Goal: Task Accomplishment & Management: Use online tool/utility

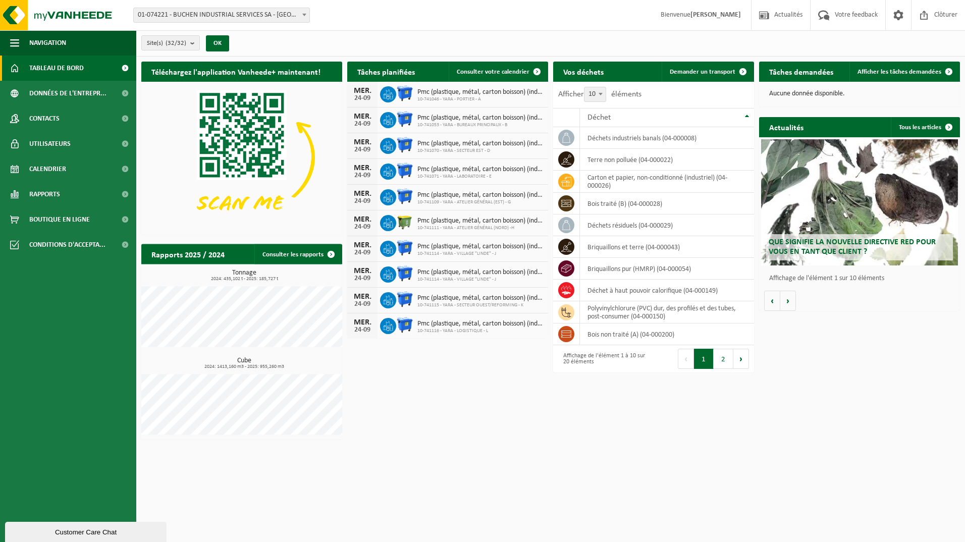
click at [303, 16] on b at bounding box center [304, 15] width 4 height 3
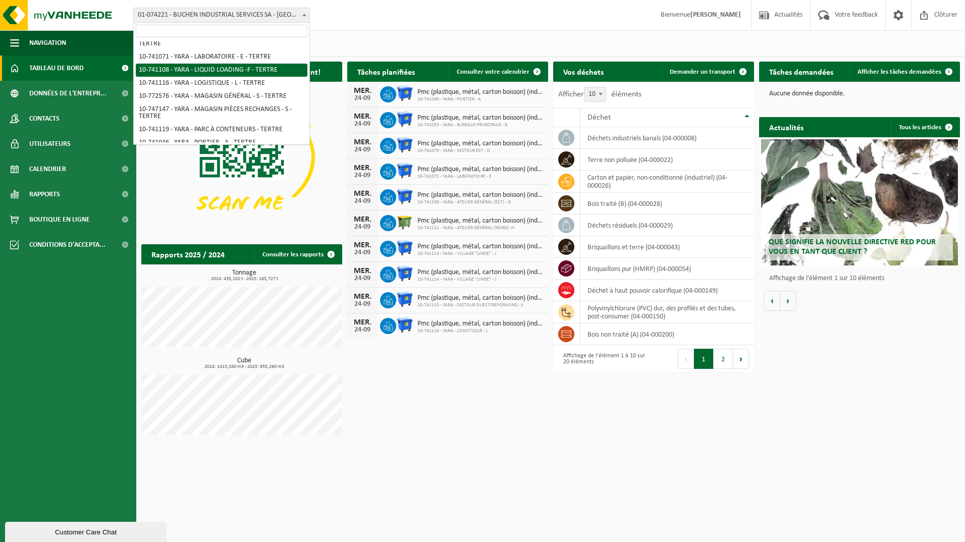
scroll to position [202, 0]
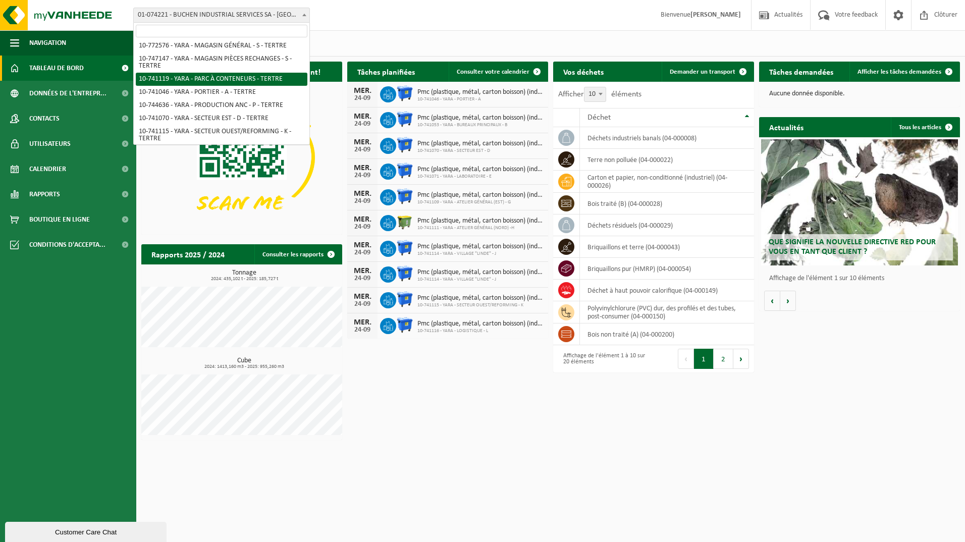
select select "4520"
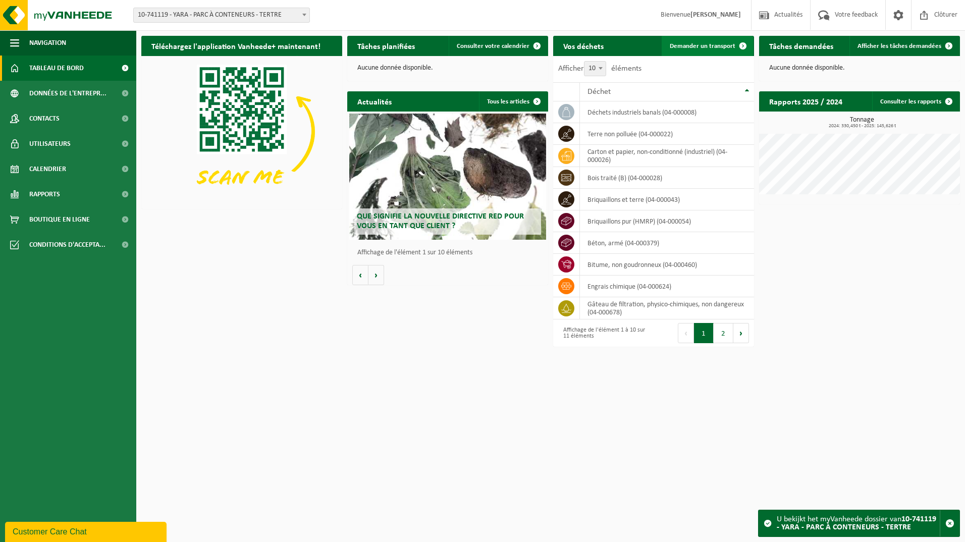
click at [720, 48] on span "Demander un transport" at bounding box center [703, 46] width 66 height 7
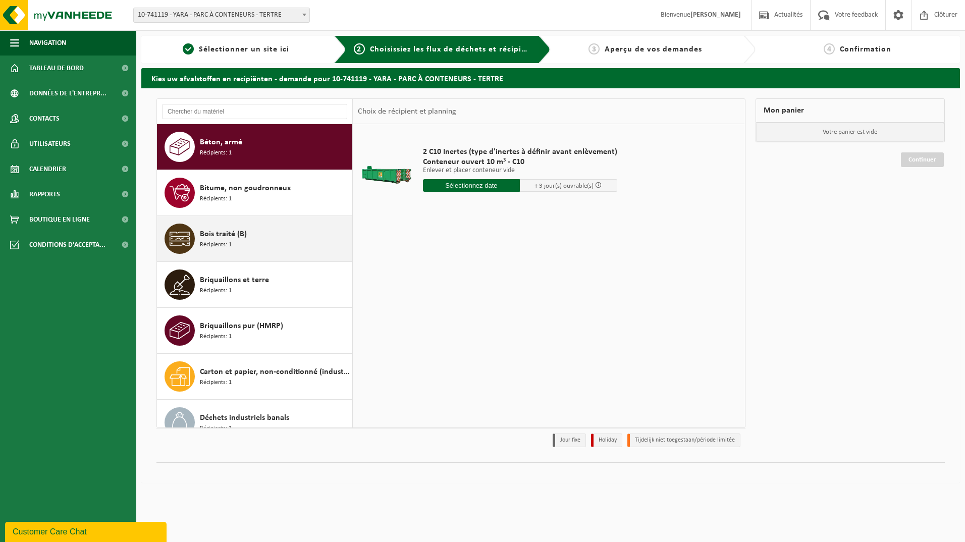
click at [277, 244] on div "Bois traité (B) Récipients: 1" at bounding box center [274, 239] width 149 height 30
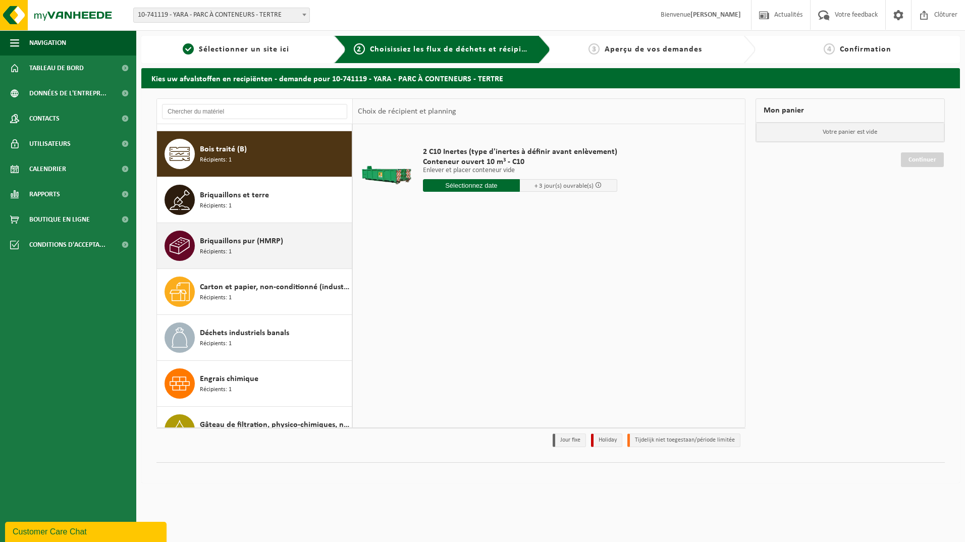
scroll to position [92, 0]
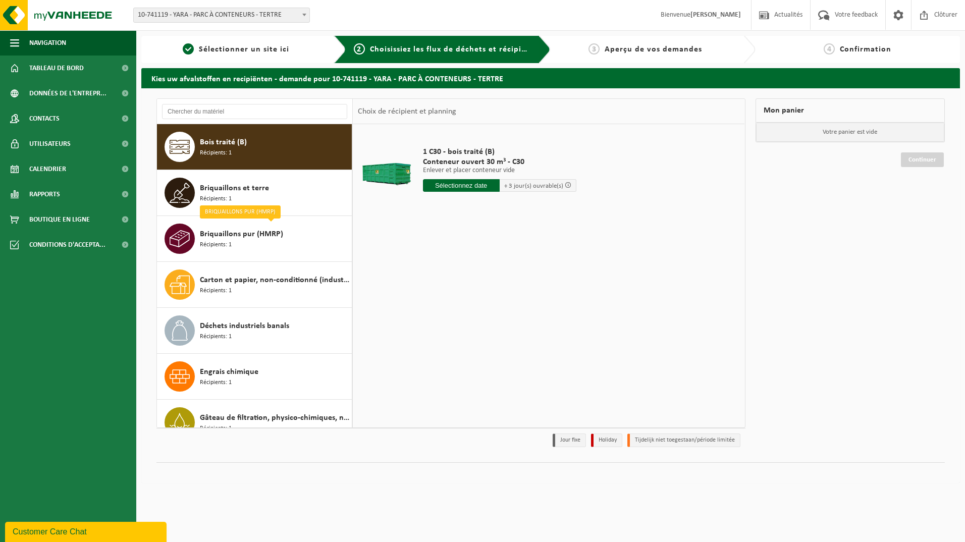
click at [483, 189] on input "text" at bounding box center [461, 185] width 77 height 13
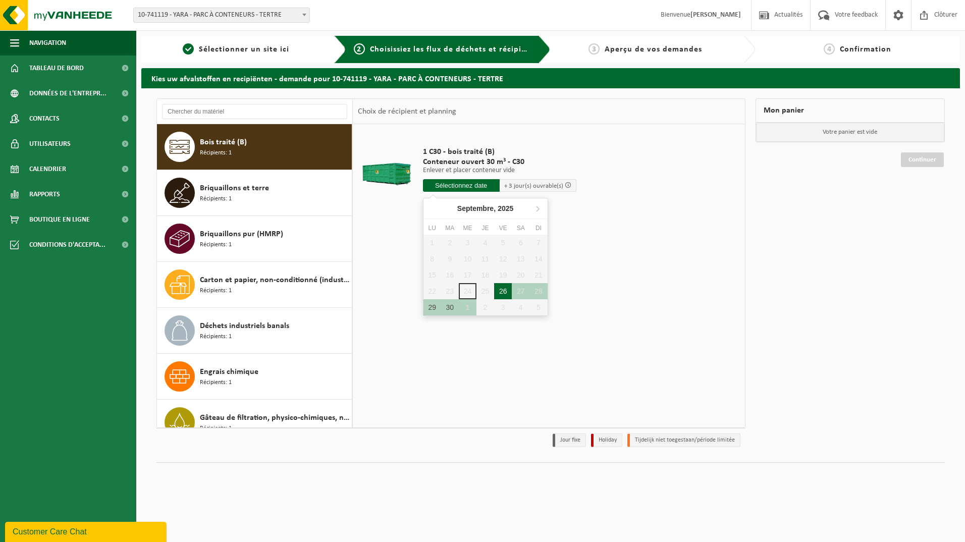
click at [501, 293] on div "26" at bounding box center [503, 291] width 18 height 16
type input "à partir de 2025-09-26"
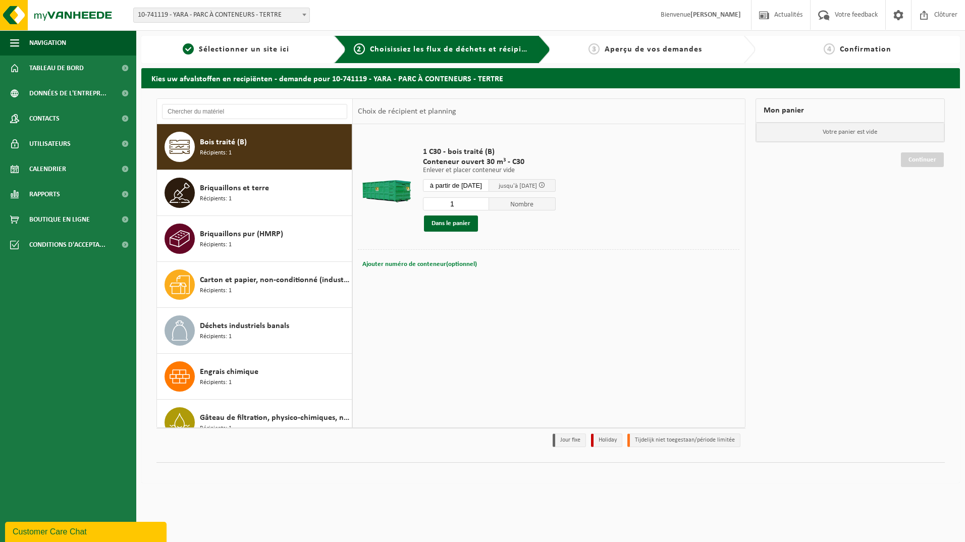
click at [415, 265] on span "Ajouter numéro de conteneur(optionnel)" at bounding box center [419, 264] width 115 height 7
type input "C30-1052"
click at [455, 226] on button "Dans le panier" at bounding box center [451, 224] width 54 height 16
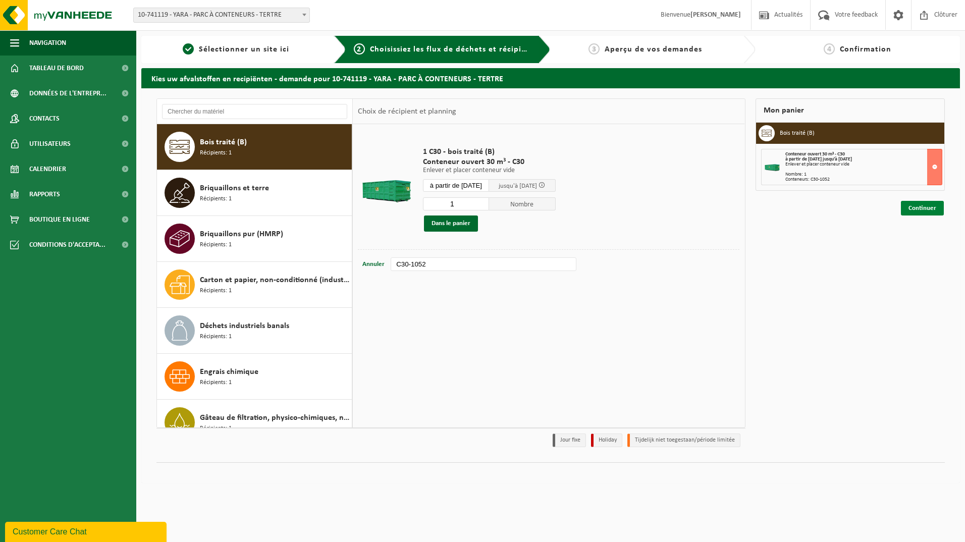
click at [931, 210] on link "Continuer" at bounding box center [922, 208] width 43 height 15
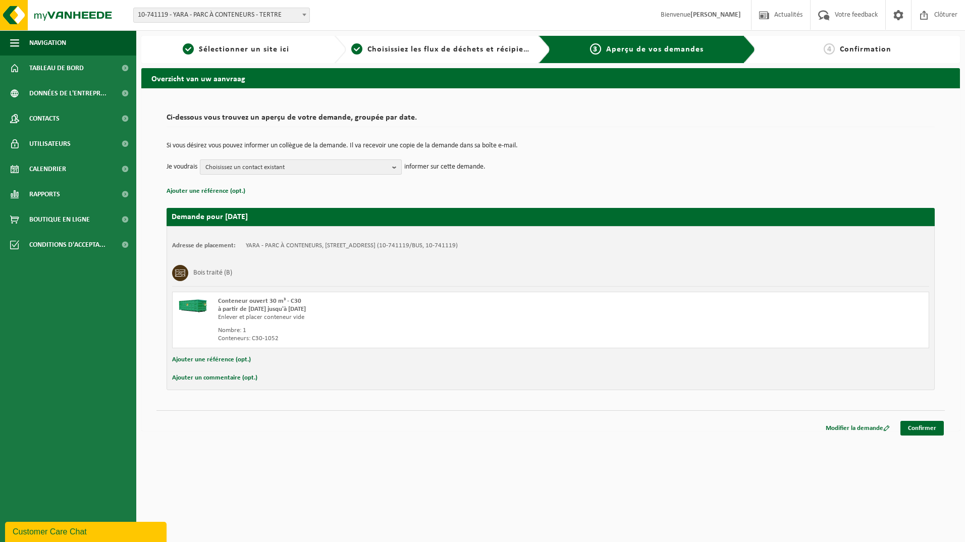
click at [336, 164] on span "Choisissez un contact existant" at bounding box center [296, 167] width 183 height 15
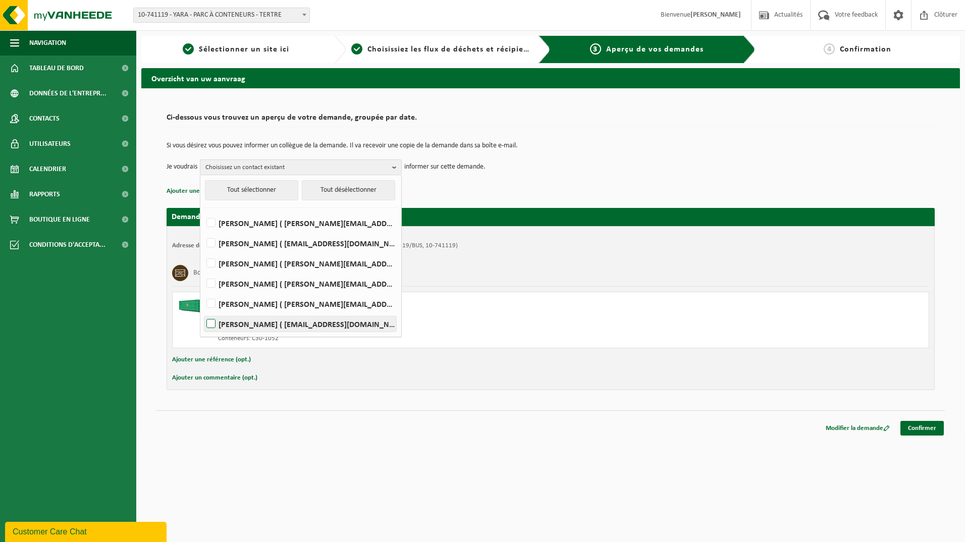
click at [253, 326] on label "LAURENT VILLERS ( laurent.villers@yara.com )" at bounding box center [300, 324] width 192 height 15
click at [203, 311] on input "LAURENT VILLERS ( laurent.villers@yara.com )" at bounding box center [202, 311] width 1 height 1
checkbox input "true"
click at [916, 431] on link "Confirmer" at bounding box center [922, 428] width 43 height 15
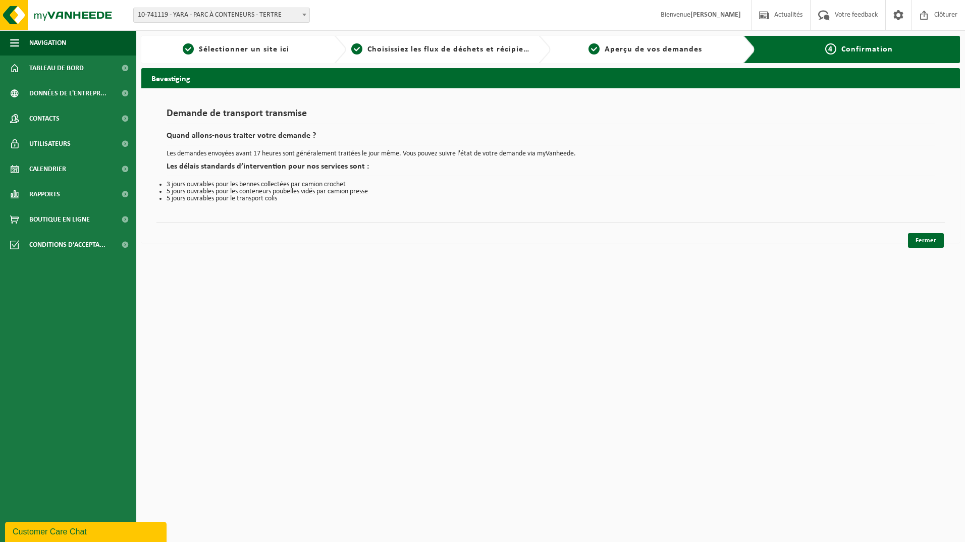
click at [192, 17] on span "10-741119 - YARA - PARC À CONTENEURS - TERTRE" at bounding box center [222, 15] width 176 height 14
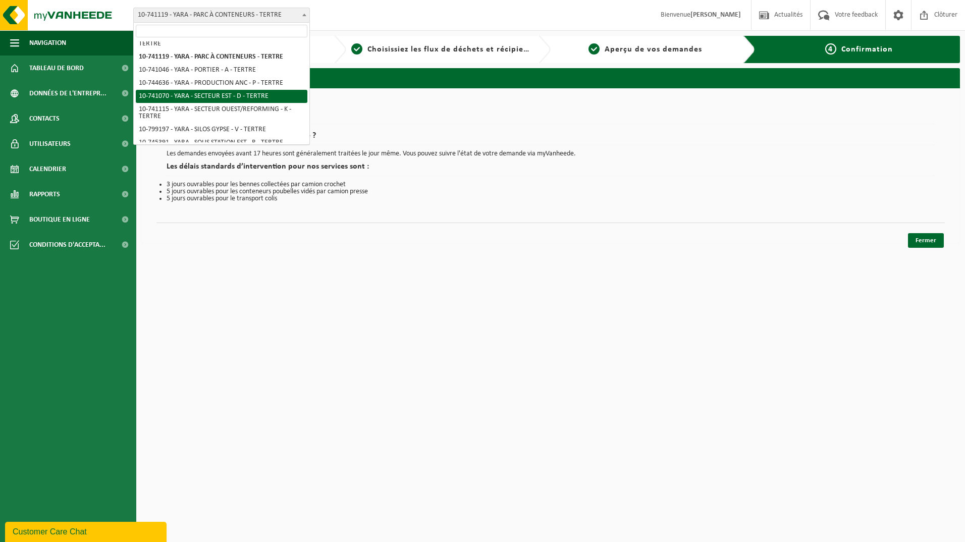
scroll to position [174, 0]
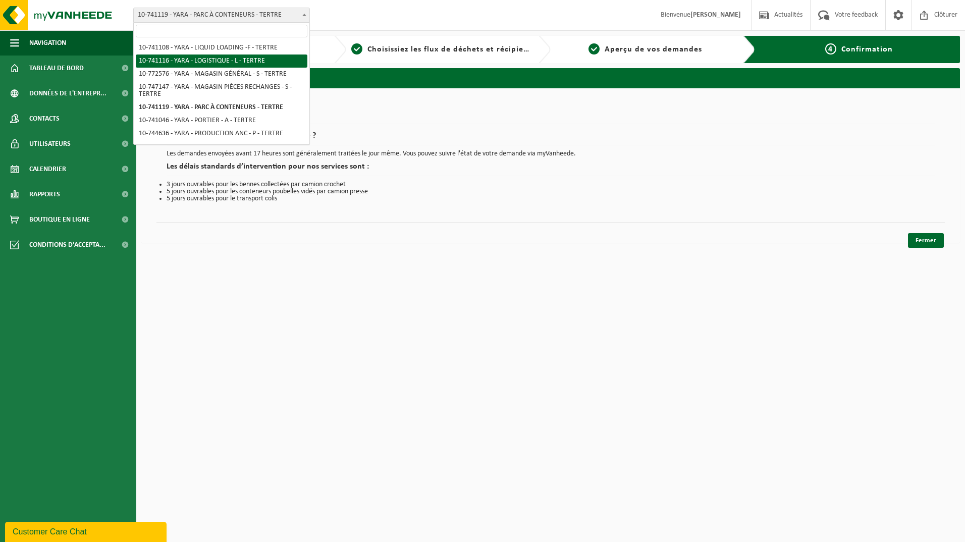
select select "4518"
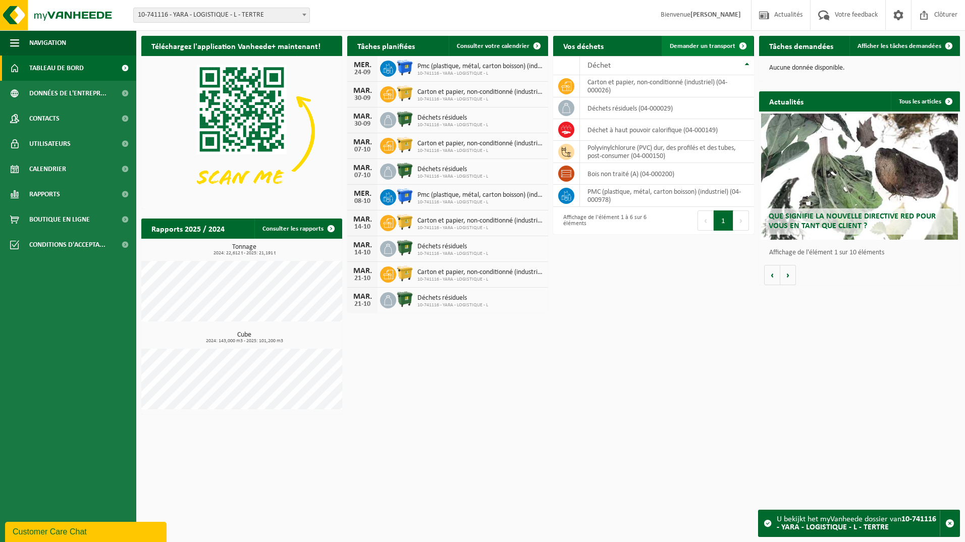
click at [704, 41] on link "Demander un transport" at bounding box center [707, 46] width 91 height 20
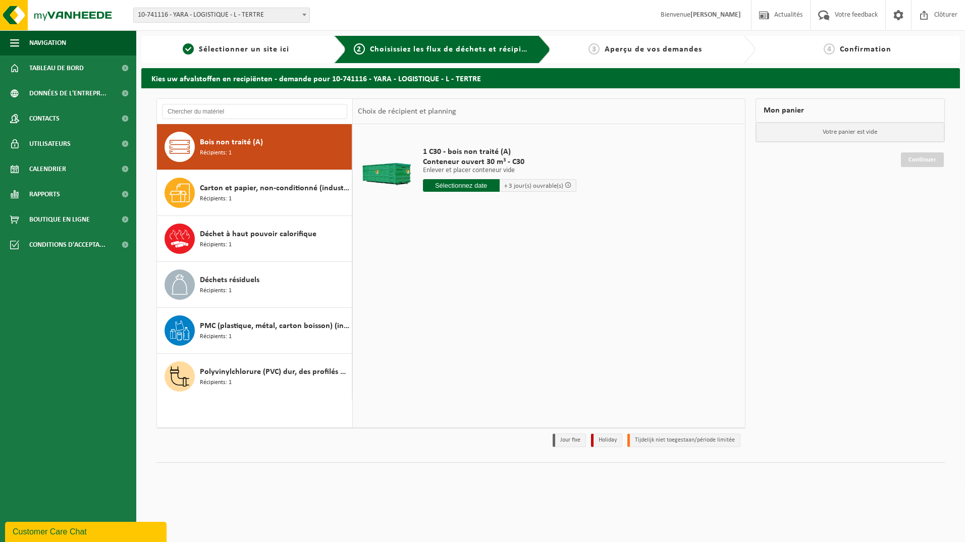
click at [254, 145] on span "Bois non traité (A)" at bounding box center [231, 142] width 63 height 12
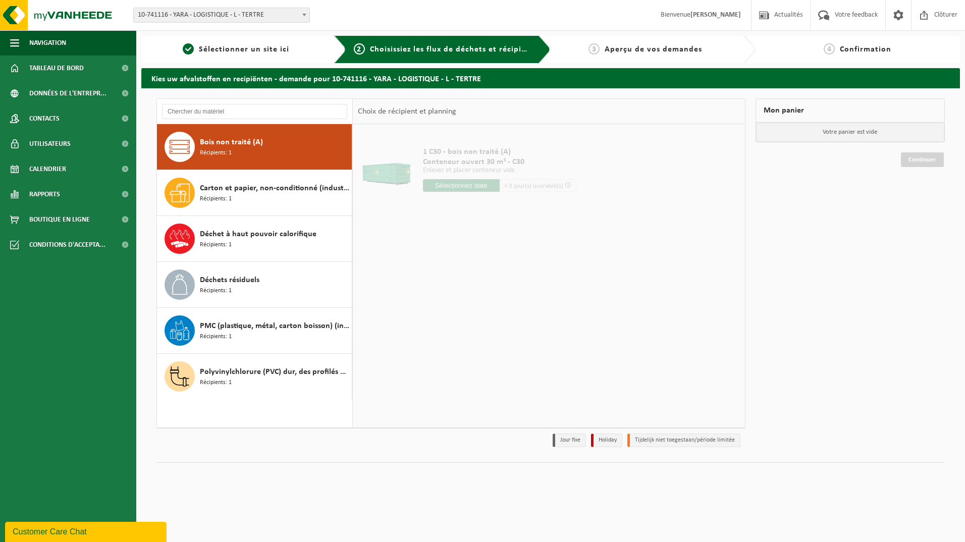
click at [470, 185] on input "text" at bounding box center [461, 185] width 77 height 13
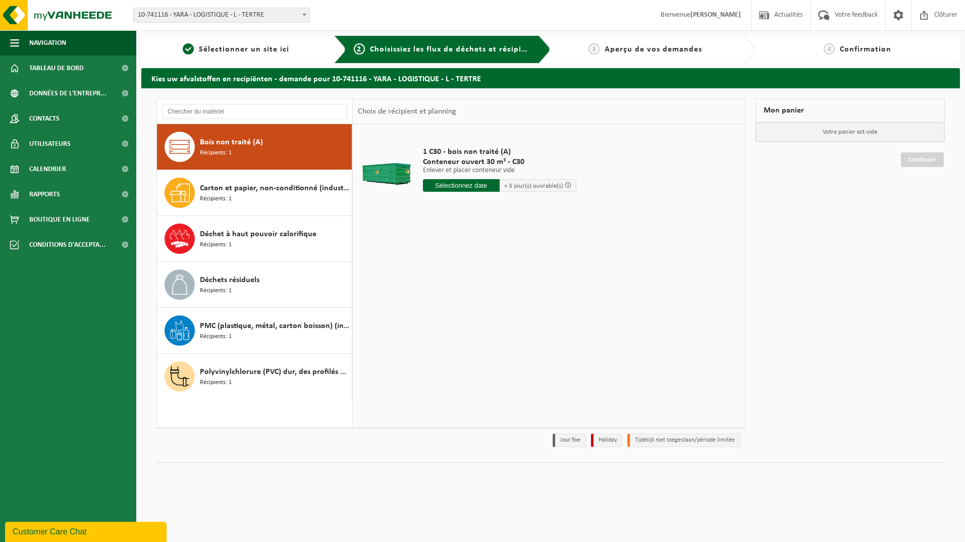
click at [483, 189] on input "text" at bounding box center [461, 185] width 77 height 13
click at [472, 183] on input "text" at bounding box center [461, 185] width 77 height 13
drag, startPoint x: 235, startPoint y: 143, endPoint x: 244, endPoint y: 145, distance: 9.3
click at [235, 142] on span "Bois non traité (A)" at bounding box center [231, 142] width 63 height 12
click at [472, 191] on input "text" at bounding box center [461, 185] width 77 height 13
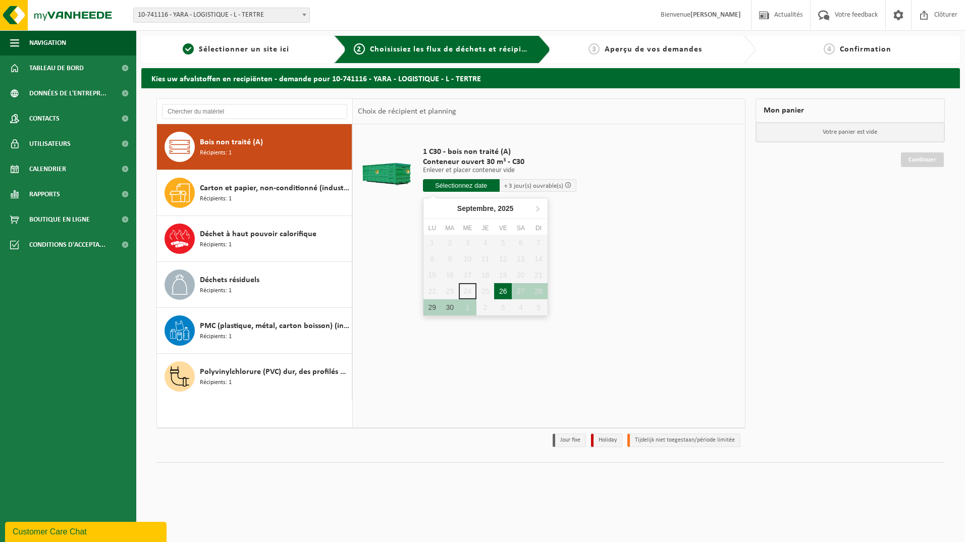
click at [499, 289] on div "26" at bounding box center [503, 291] width 18 height 16
type input "à partir de 2025-09-26"
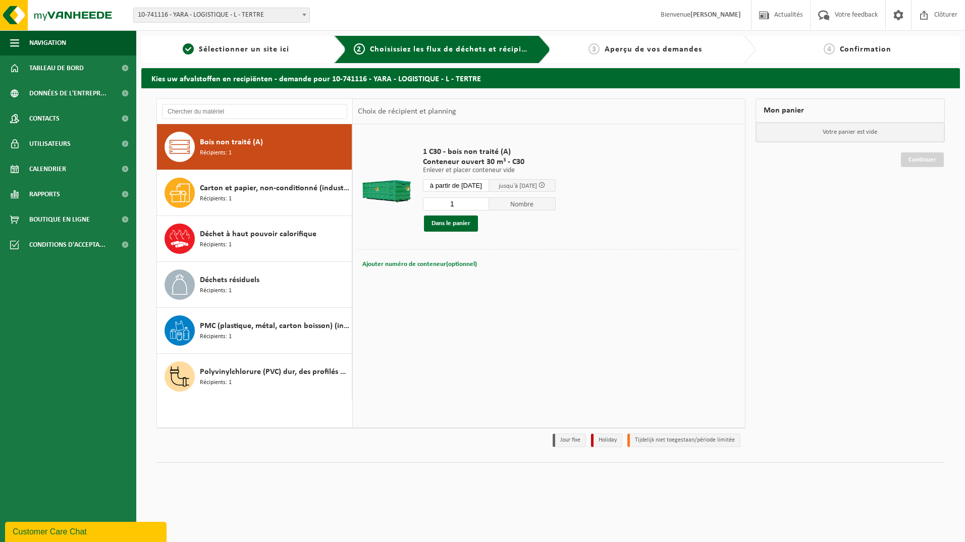
click at [433, 264] on span "Ajouter numéro de conteneur(optionnel)" at bounding box center [419, 264] width 115 height 7
type input "C30-1226"
click at [453, 227] on button "Dans le panier" at bounding box center [451, 224] width 54 height 16
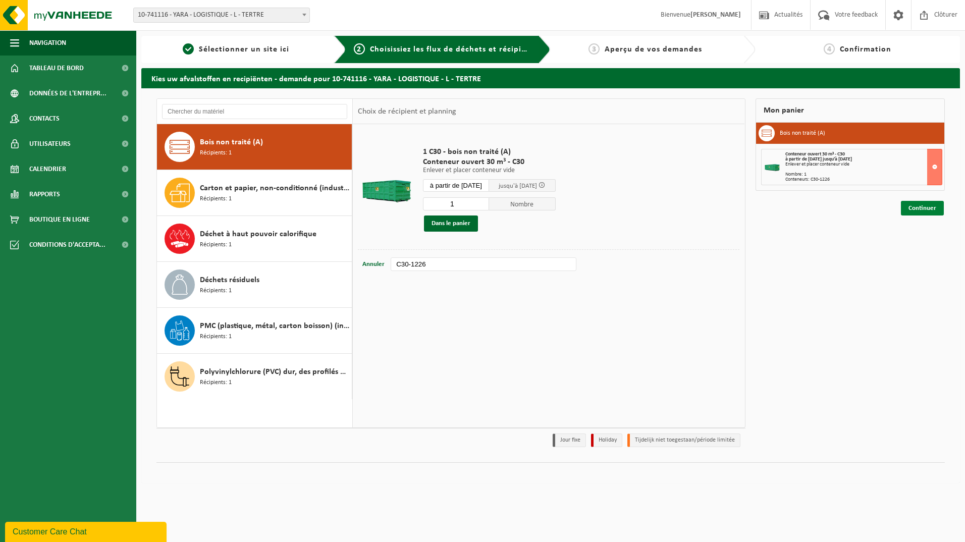
click at [929, 212] on link "Continuer" at bounding box center [922, 208] width 43 height 15
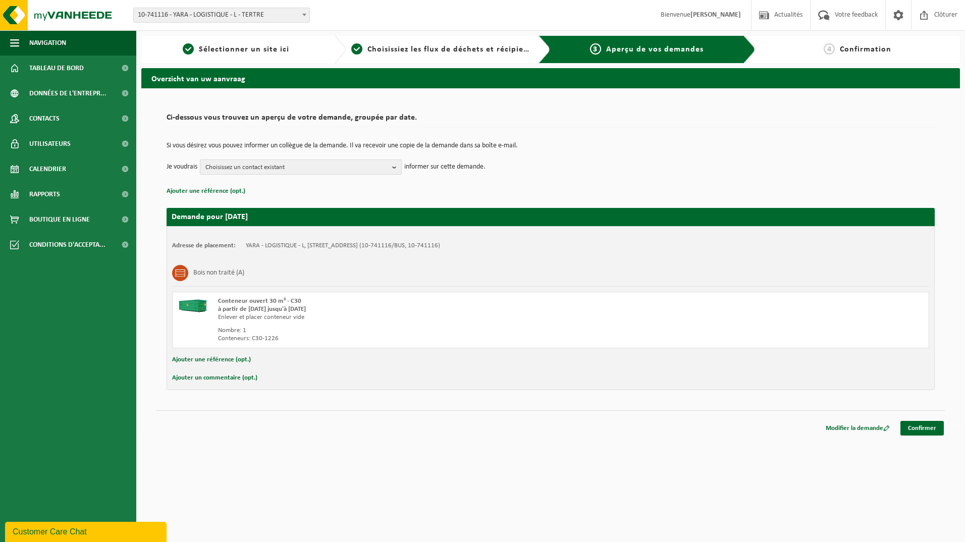
click at [291, 171] on span "Choisissez un contact existant" at bounding box center [296, 167] width 183 height 15
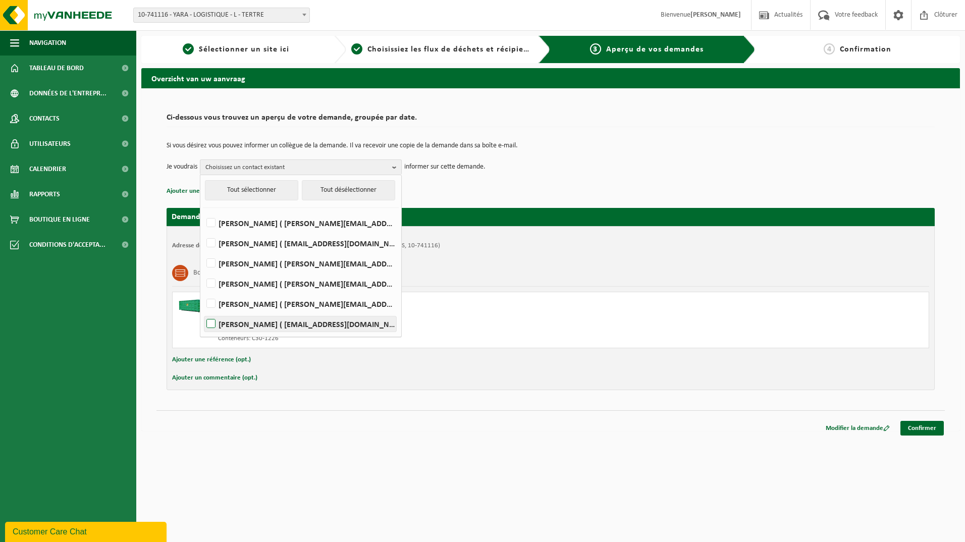
click at [254, 325] on label "LAURENT VILLERS ( laurent.villers@yara.com )" at bounding box center [300, 324] width 192 height 15
click at [203, 311] on input "LAURENT VILLERS ( laurent.villers@yara.com )" at bounding box center [202, 311] width 1 height 1
checkbox input "true"
click at [925, 429] on link "Confirmer" at bounding box center [922, 428] width 43 height 15
